Goal: Information Seeking & Learning: Learn about a topic

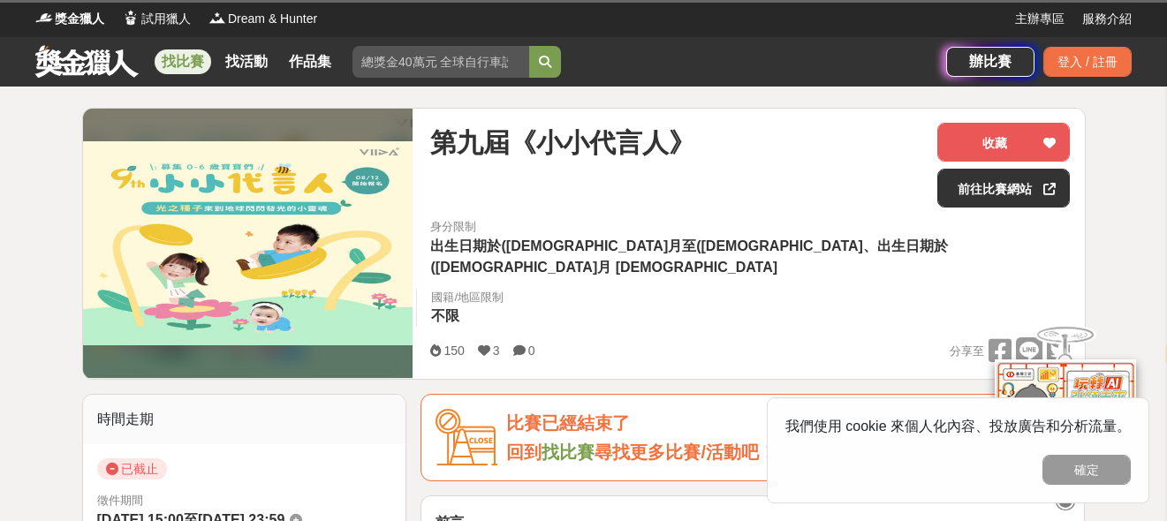
select select "en"
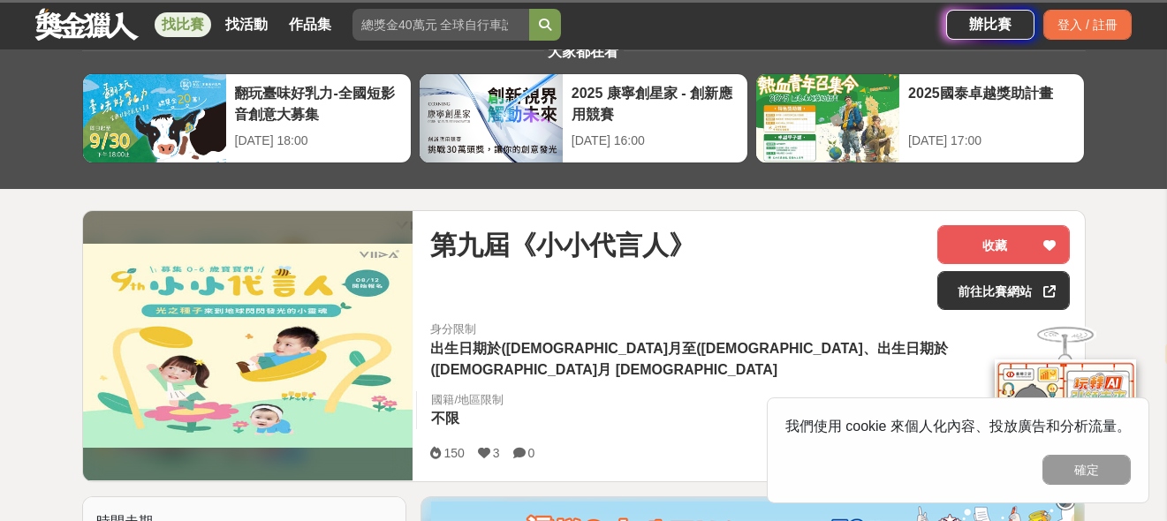
scroll to position [88, 0]
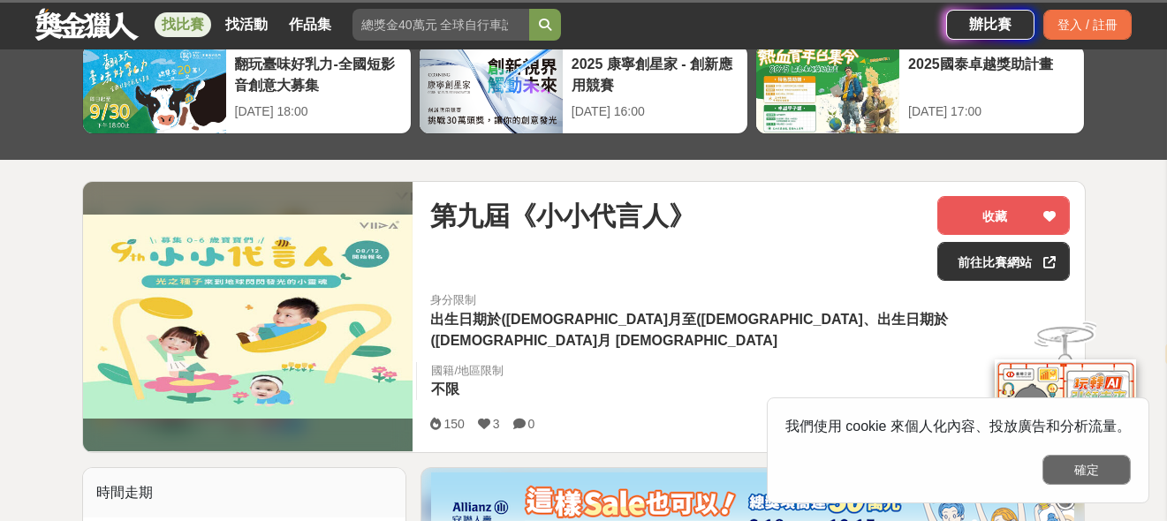
click at [1114, 470] on button "確定" at bounding box center [1086, 470] width 88 height 30
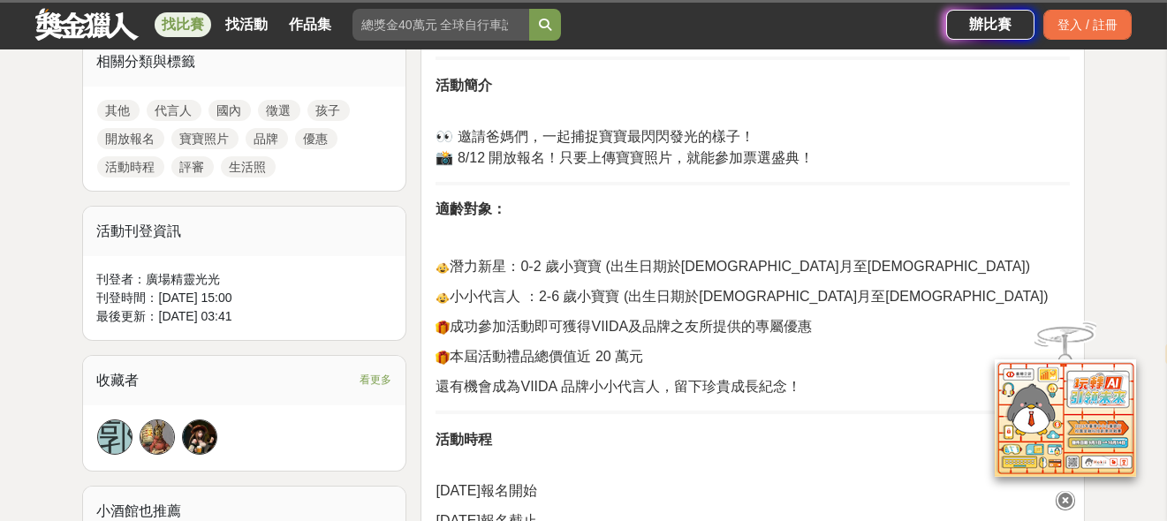
scroll to position [530, 0]
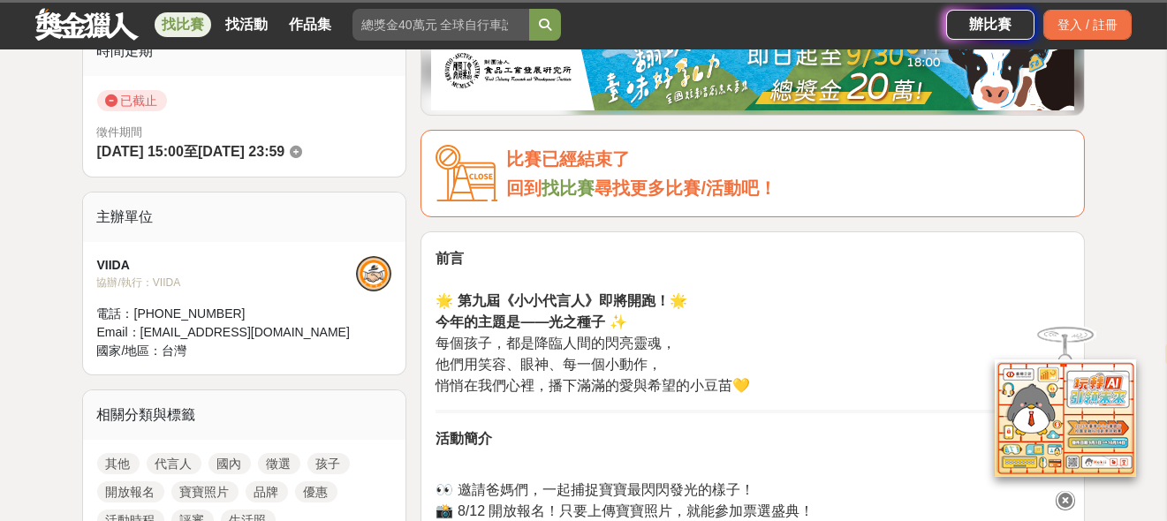
click at [585, 178] on link "找比賽" at bounding box center [567, 187] width 53 height 19
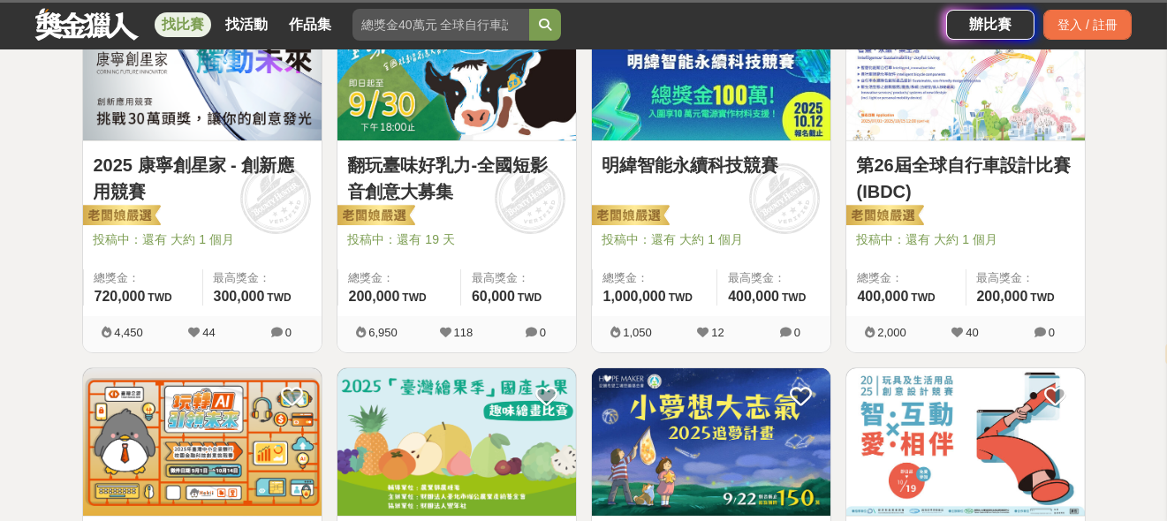
scroll to position [1148, 0]
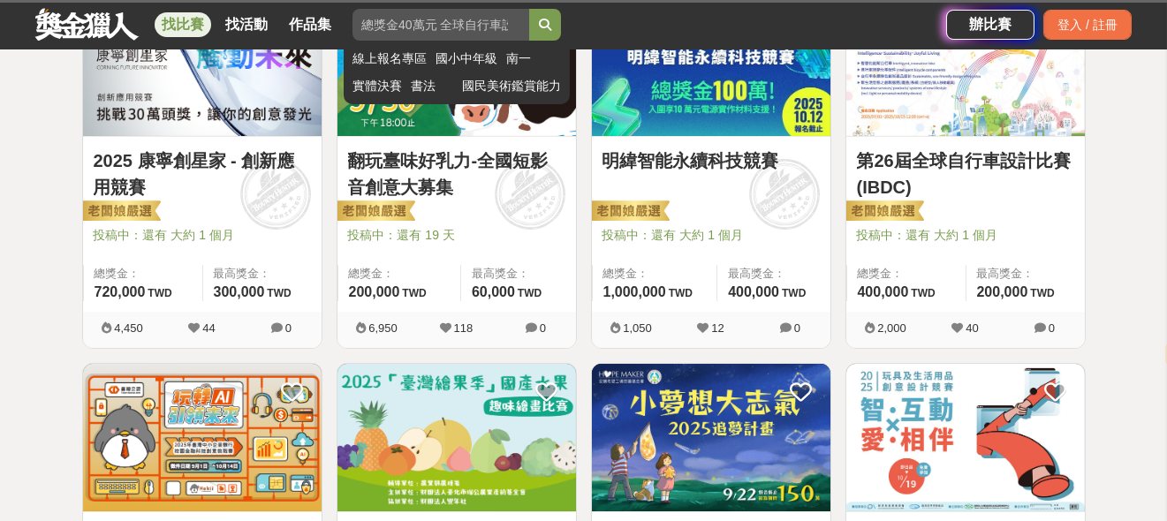
click at [482, 27] on input "search" at bounding box center [440, 25] width 177 height 32
type input "寶寶"
click at [529, 9] on button "submit" at bounding box center [545, 25] width 32 height 32
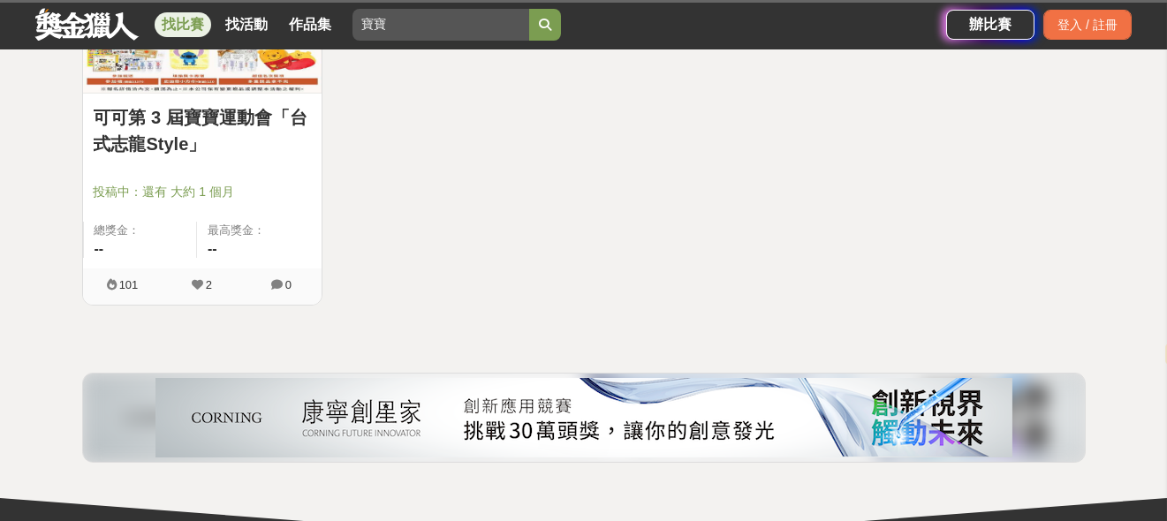
scroll to position [707, 0]
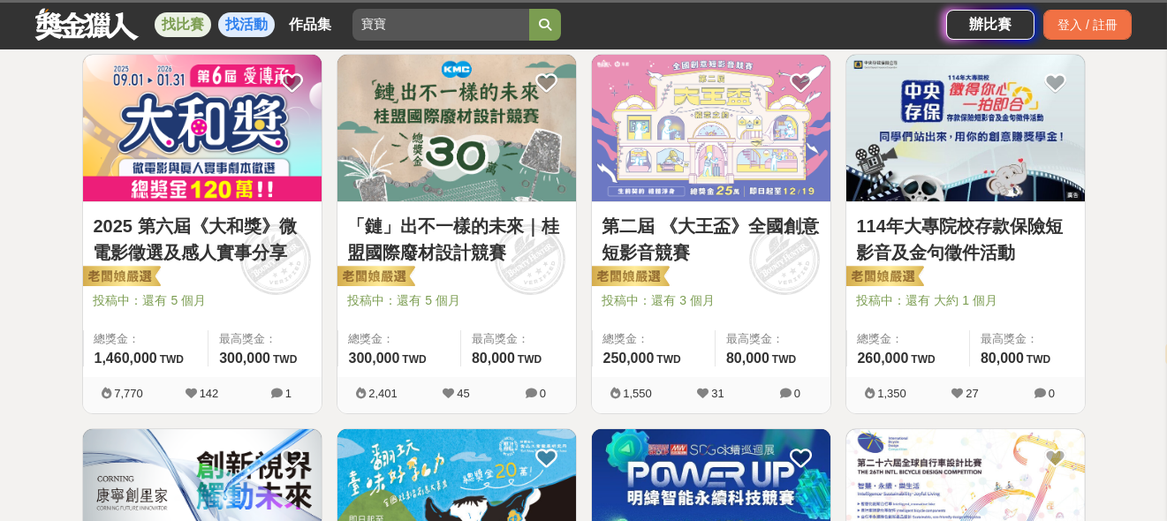
scroll to position [399, 0]
